Goal: Transaction & Acquisition: Purchase product/service

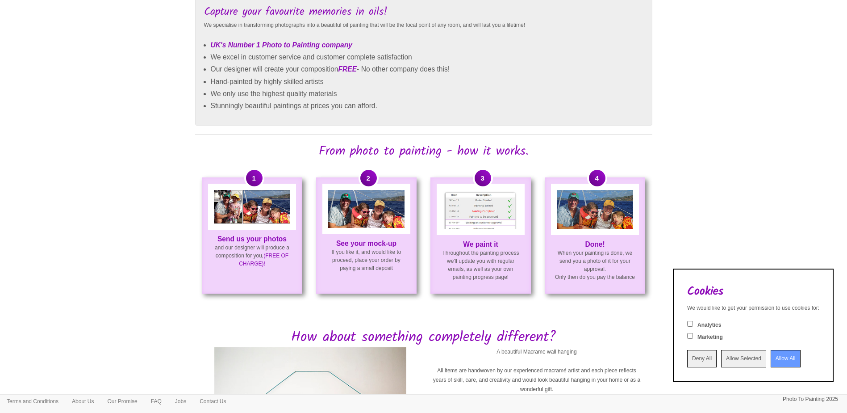
scroll to position [581, 0]
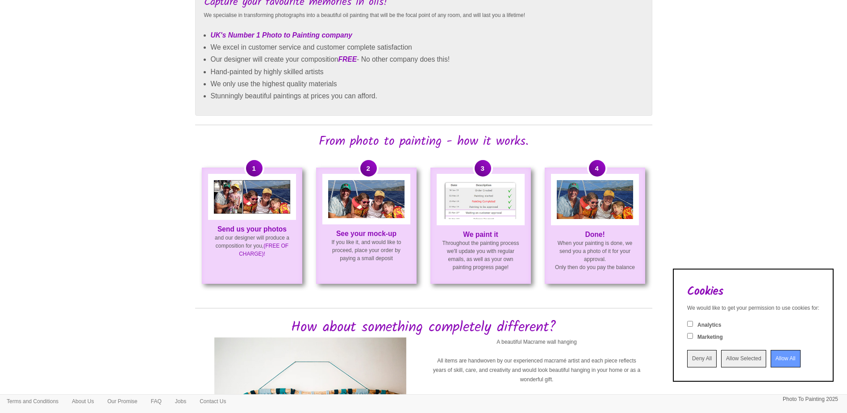
click at [785, 356] on input "Allow All" at bounding box center [786, 358] width 30 height 17
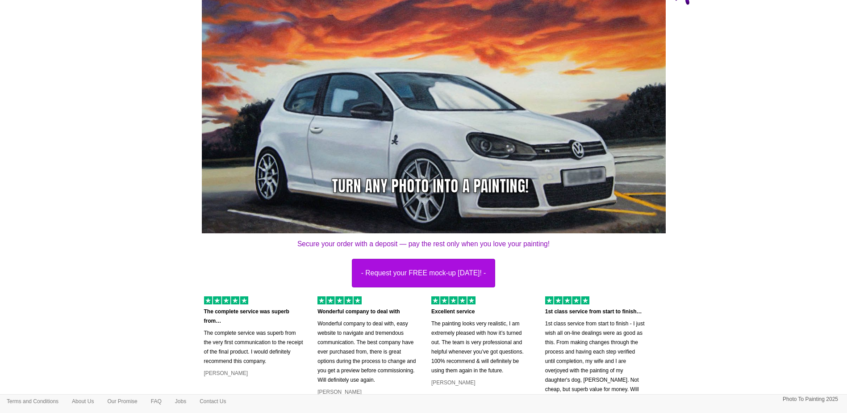
scroll to position [0, 0]
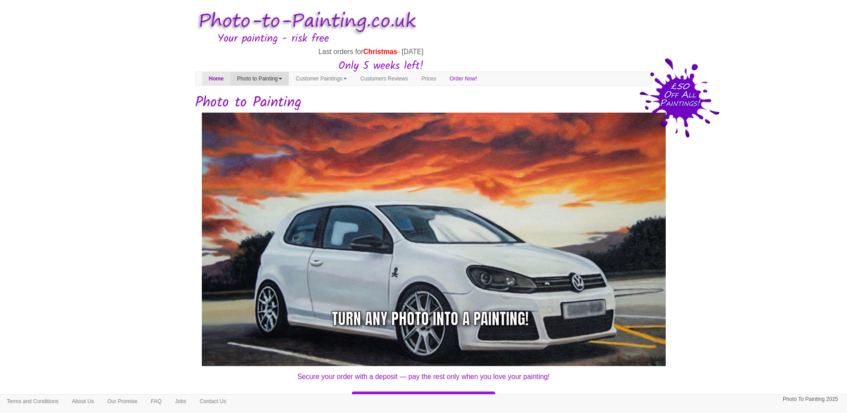
click at [284, 77] on link "Photo to Painting" at bounding box center [259, 78] width 59 height 13
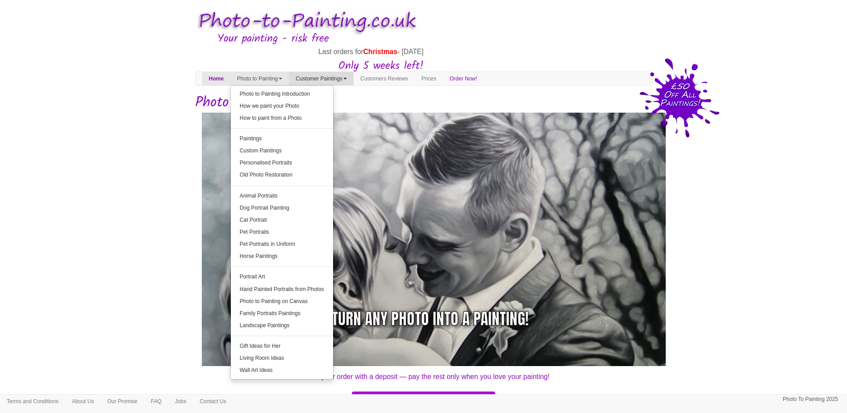
click at [336, 77] on link "Customer Paintings" at bounding box center [321, 78] width 65 height 13
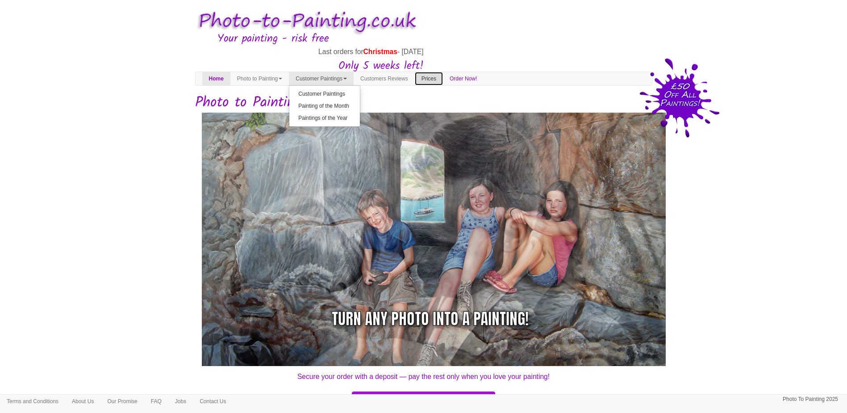
click at [443, 82] on link "Prices" at bounding box center [429, 78] width 28 height 13
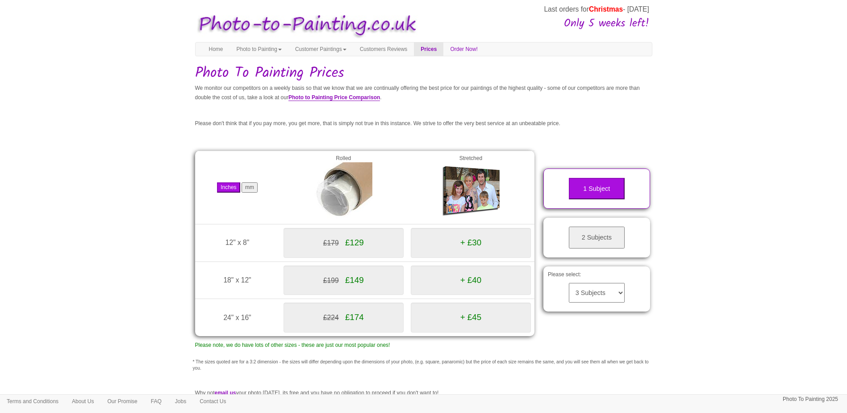
click at [590, 239] on button "2 Subjects" at bounding box center [597, 237] width 56 height 22
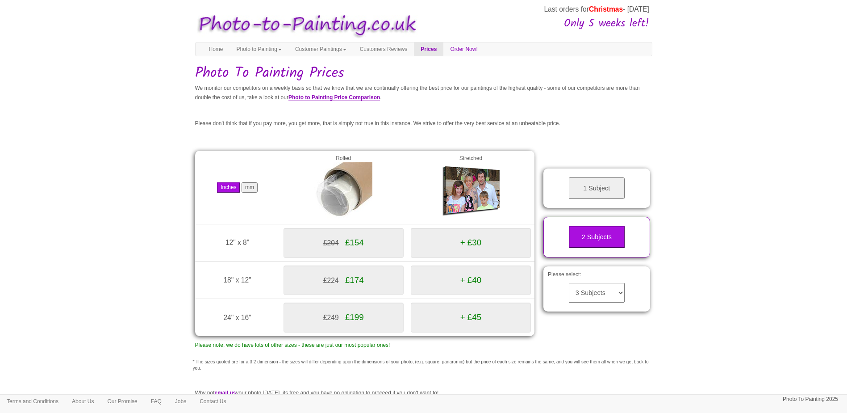
click at [607, 293] on select "3 Subjects 4 Subjects 5 Subjects 6 Subjects 7 Subjects 8 Subjects 9 Subjects 10…" at bounding box center [597, 293] width 56 height 20
click at [693, 256] on body "Your painting - risk free Last orders for Christmas - [DATE] Only 5 weeks left!…" at bounding box center [423, 261] width 847 height 514
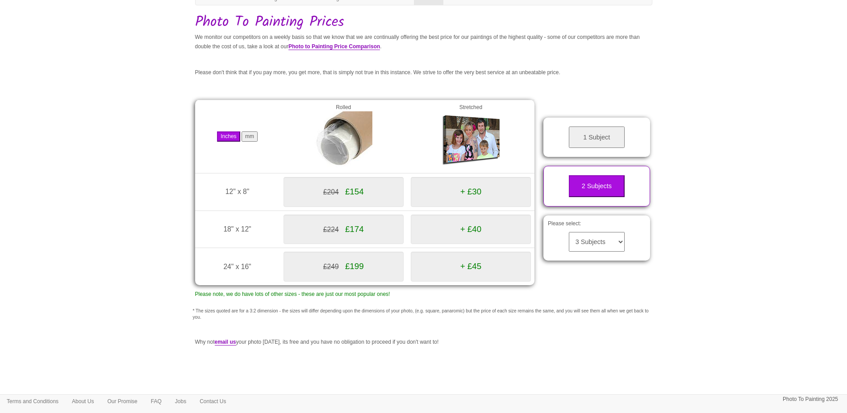
scroll to position [106, 0]
